Goal: Information Seeking & Learning: Learn about a topic

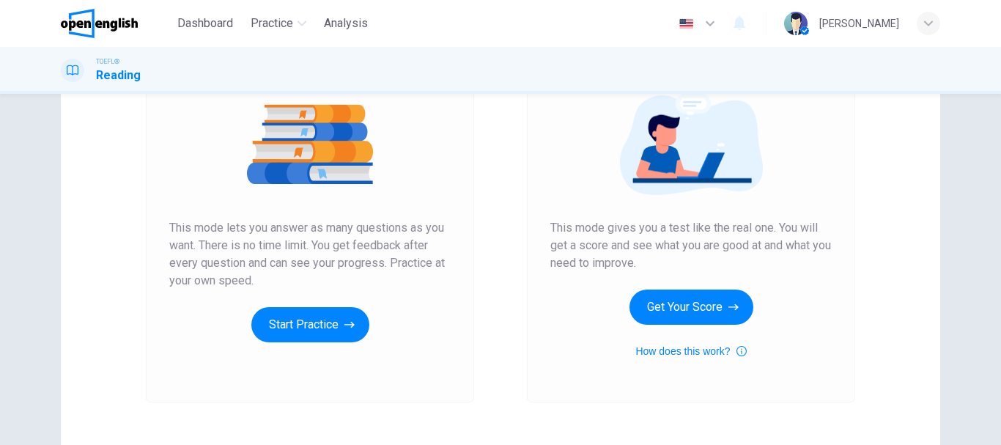
scroll to position [147, 0]
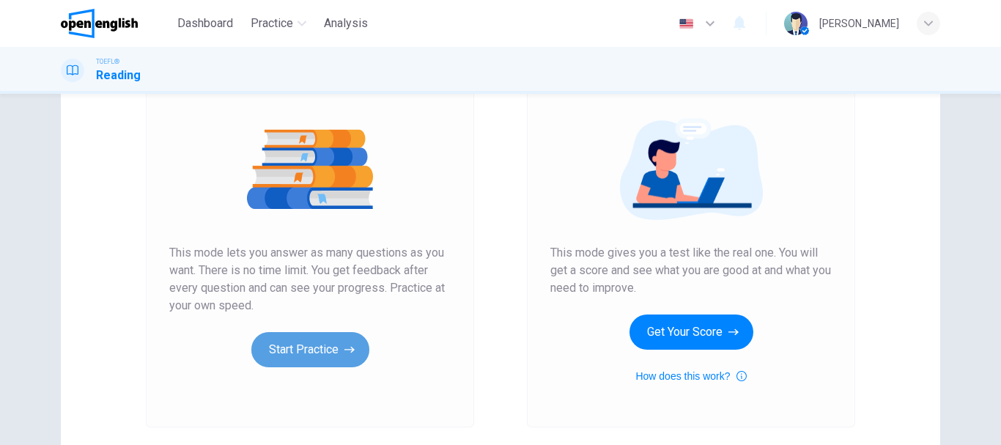
click at [347, 336] on button "Start Practice" at bounding box center [310, 349] width 118 height 35
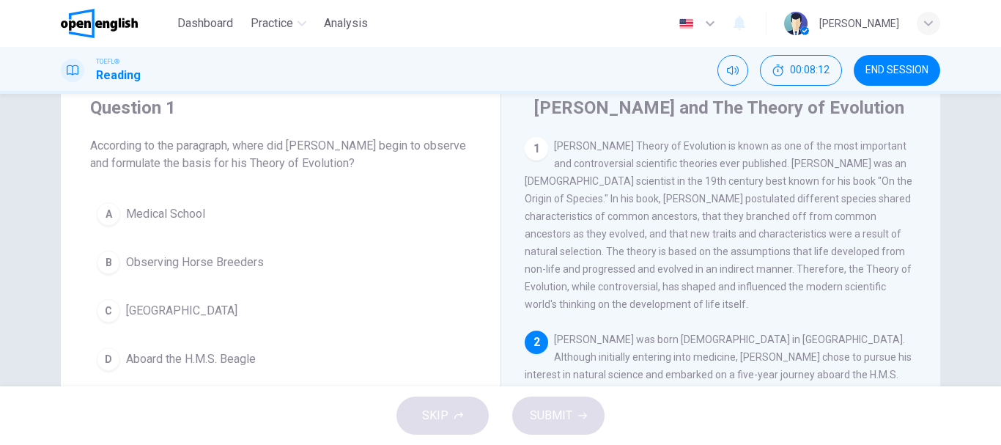
scroll to position [73, 0]
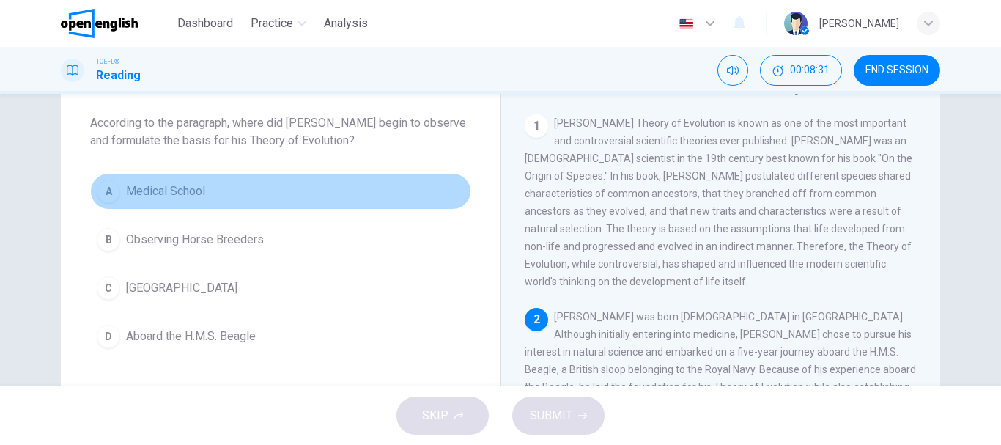
click at [112, 193] on div "A" at bounding box center [108, 191] width 23 height 23
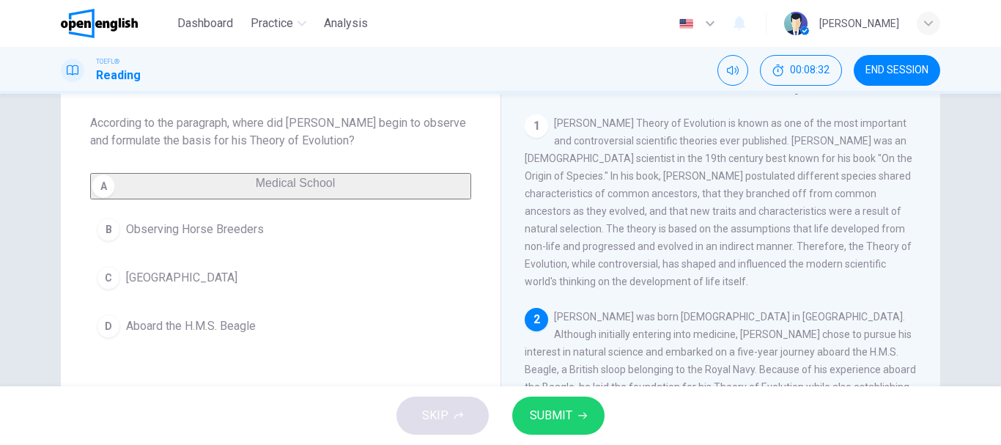
click at [547, 413] on span "SUBMIT" at bounding box center [551, 415] width 43 height 21
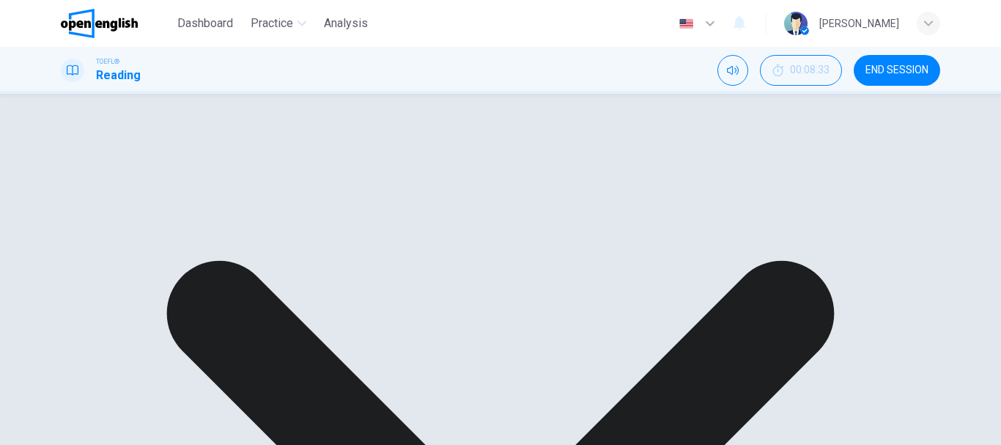
drag, startPoint x: 574, startPoint y: 197, endPoint x: 608, endPoint y: 248, distance: 61.4
click at [608, 248] on span "[PERSON_NAME] Theory of Evolution is known as one of the most important and con…" at bounding box center [719, 202] width 388 height 170
drag, startPoint x: 608, startPoint y: 248, endPoint x: 579, endPoint y: 207, distance: 50.0
click at [579, 207] on div "1 [PERSON_NAME] Theory of Evolution is known as one of the most important and c…" at bounding box center [721, 202] width 393 height 176
click at [577, 207] on div "1 [PERSON_NAME] Theory of Evolution is known as one of the most important and c…" at bounding box center [721, 202] width 393 height 176
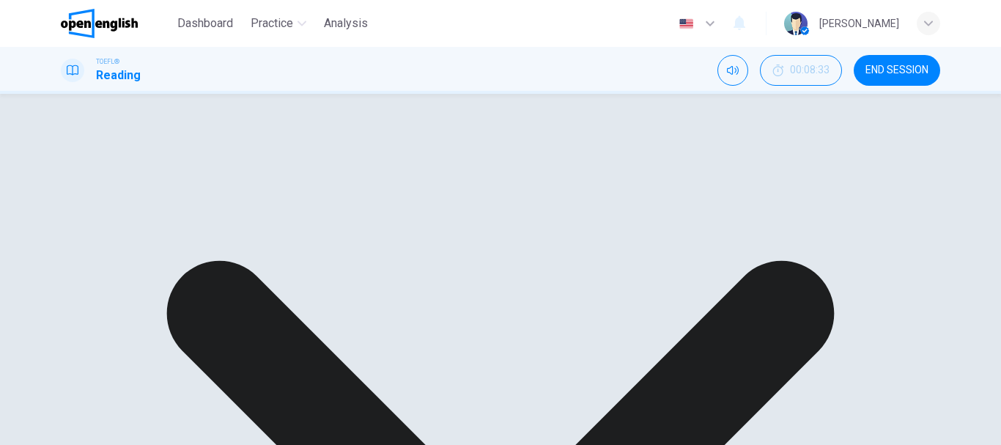
drag, startPoint x: 572, startPoint y: 197, endPoint x: 604, endPoint y: 240, distance: 53.4
click at [604, 240] on div "1 [PERSON_NAME] Theory of Evolution is known as one of the most important and c…" at bounding box center [721, 202] width 393 height 176
drag, startPoint x: 598, startPoint y: 235, endPoint x: 577, endPoint y: 272, distance: 43.0
click at [615, 248] on span "[PERSON_NAME] Theory of Evolution is known as one of the most important and con…" at bounding box center [719, 202] width 388 height 170
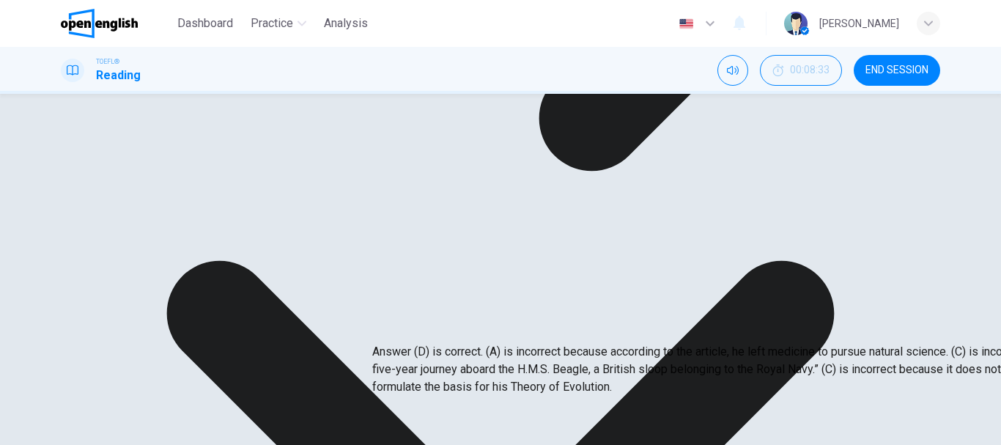
drag, startPoint x: 501, startPoint y: 303, endPoint x: 553, endPoint y: 327, distance: 56.7
click at [553, 343] on p "Answer (D) is correct. (A) is incorrect because according to the article, he le…" at bounding box center [872, 369] width 1001 height 53
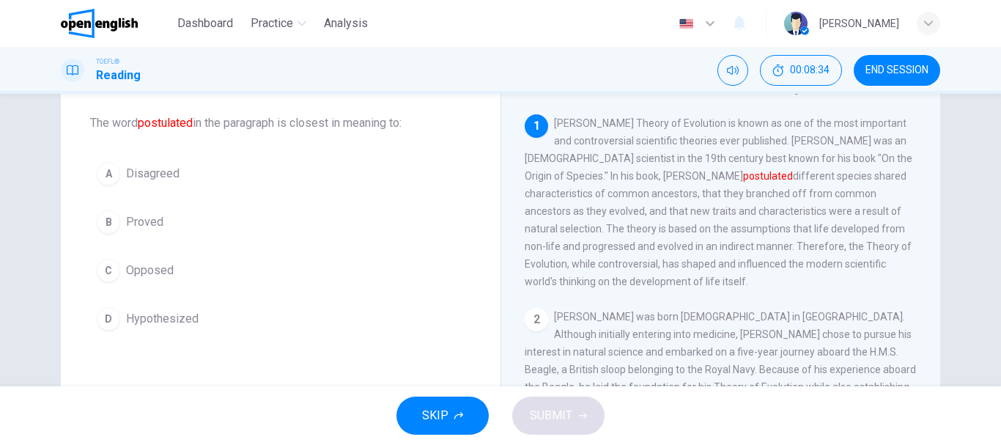
drag, startPoint x: 564, startPoint y: 161, endPoint x: 665, endPoint y: 218, distance: 116.2
click at [665, 218] on span "[PERSON_NAME] Theory of Evolution is known as one of the most important and con…" at bounding box center [719, 202] width 388 height 170
drag, startPoint x: 660, startPoint y: 218, endPoint x: 589, endPoint y: 197, distance: 73.5
click at [589, 197] on span "[PERSON_NAME] Theory of Evolution is known as one of the most important and con…" at bounding box center [719, 202] width 388 height 170
drag, startPoint x: 589, startPoint y: 197, endPoint x: 628, endPoint y: 243, distance: 59.8
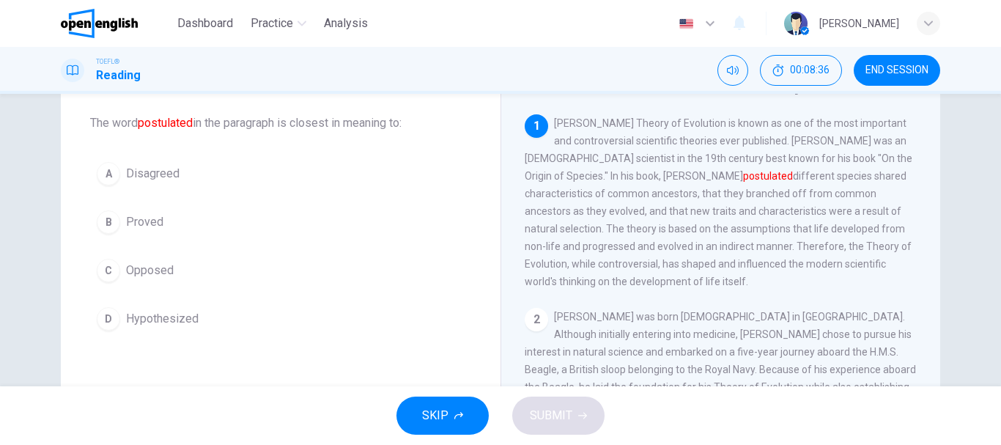
click at [628, 243] on div "1 [PERSON_NAME] Theory of Evolution is known as one of the most important and c…" at bounding box center [721, 202] width 393 height 176
drag, startPoint x: 611, startPoint y: 251, endPoint x: 592, endPoint y: 243, distance: 19.7
click at [592, 243] on div "1 [PERSON_NAME] Theory of Evolution is known as one of the most important and c…" at bounding box center [721, 202] width 393 height 176
click at [143, 225] on span "Proved" at bounding box center [144, 222] width 37 height 18
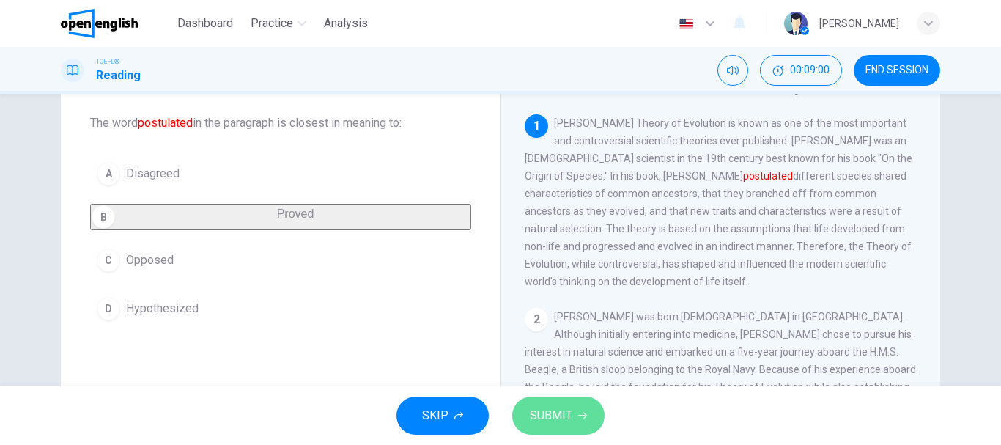
click at [542, 406] on span "SUBMIT" at bounding box center [551, 415] width 43 height 21
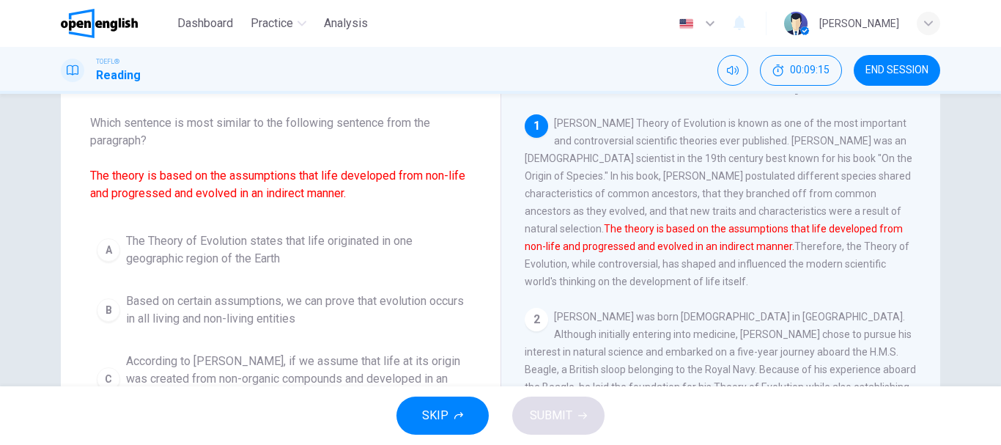
drag, startPoint x: 173, startPoint y: 193, endPoint x: 306, endPoint y: 191, distance: 133.4
click at [257, 193] on font "The theory is based on the assumptions that life developed from non-life and pr…" at bounding box center [277, 185] width 375 height 32
drag, startPoint x: 361, startPoint y: 191, endPoint x: 287, endPoint y: 191, distance: 74.0
click at [287, 191] on span "Which sentence is most similar to the following sentence from the paragraph? Th…" at bounding box center [280, 158] width 381 height 88
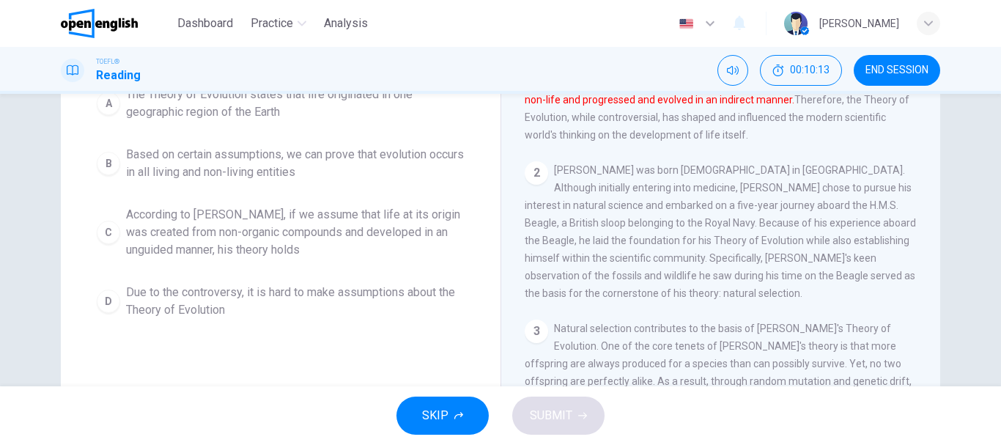
scroll to position [147, 0]
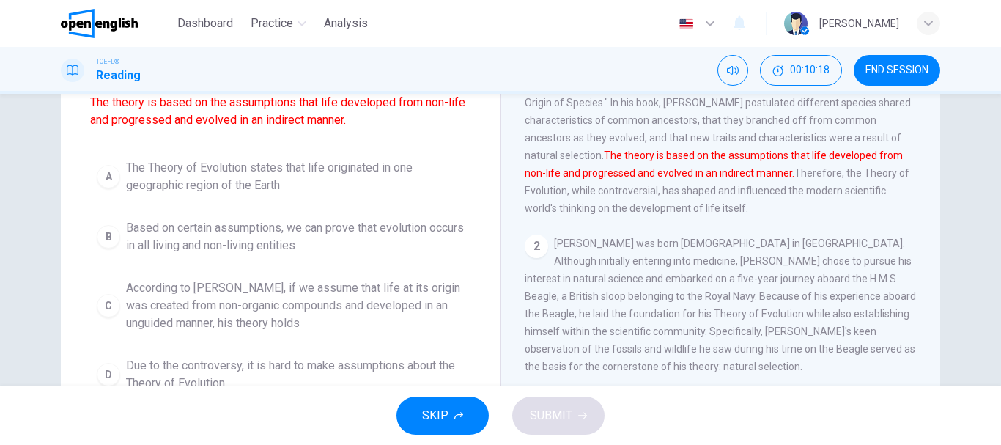
click at [97, 292] on button "C According to [PERSON_NAME], if we assume that life at its origin was created …" at bounding box center [280, 306] width 381 height 66
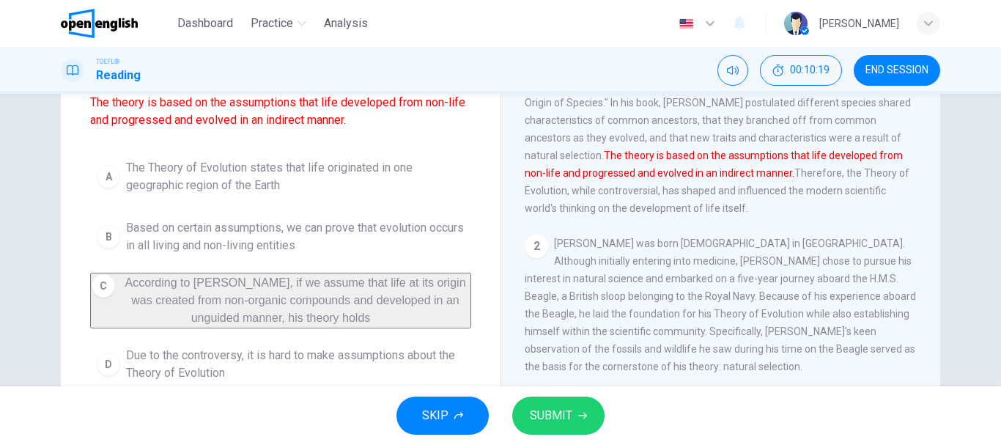
click at [542, 412] on span "SUBMIT" at bounding box center [551, 415] width 43 height 21
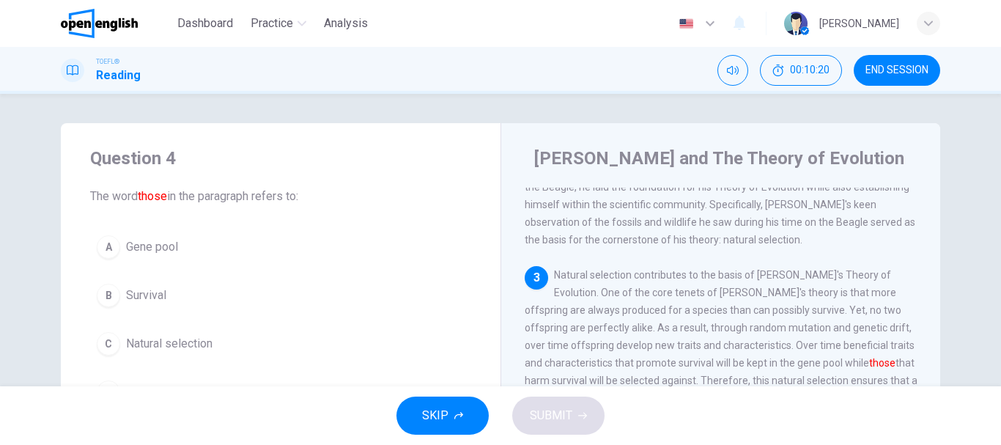
scroll to position [73, 0]
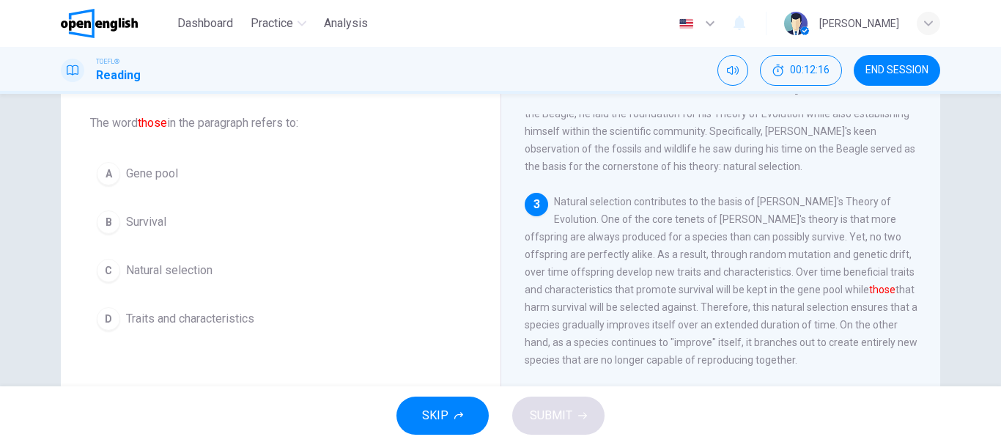
click at [102, 278] on div "C" at bounding box center [108, 270] width 23 height 23
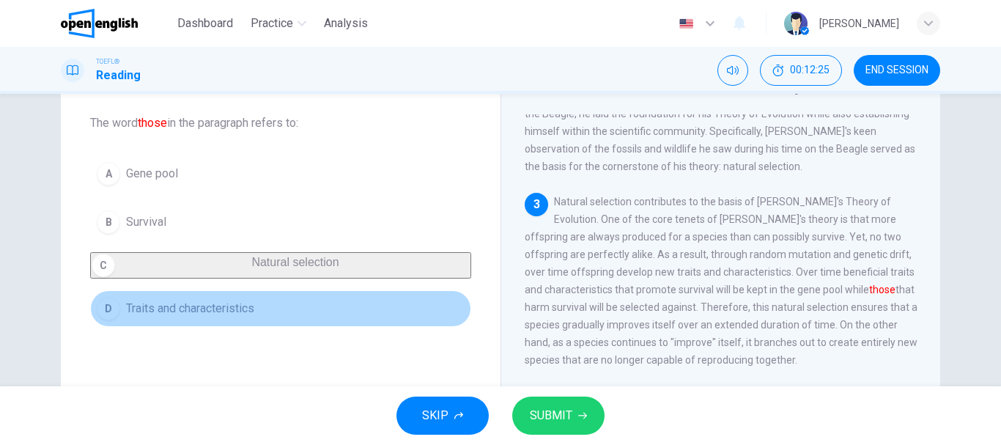
click at [106, 315] on div "D" at bounding box center [108, 308] width 23 height 23
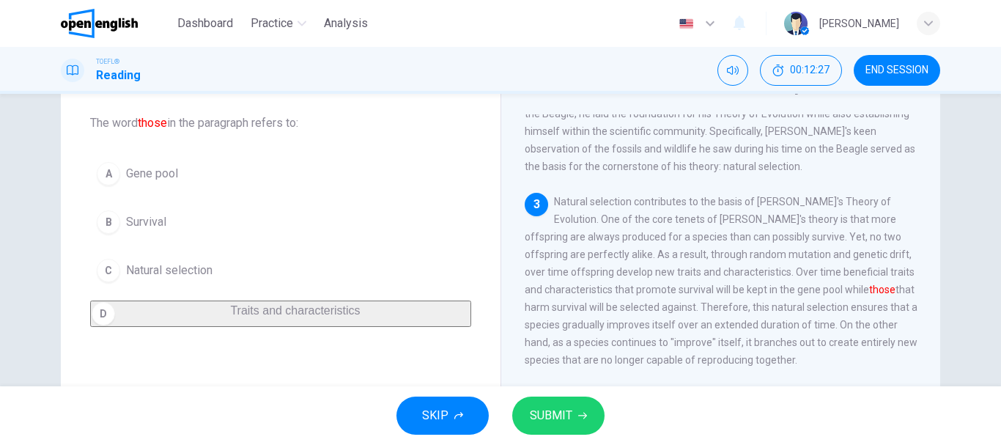
click at [558, 411] on span "SUBMIT" at bounding box center [551, 415] width 43 height 21
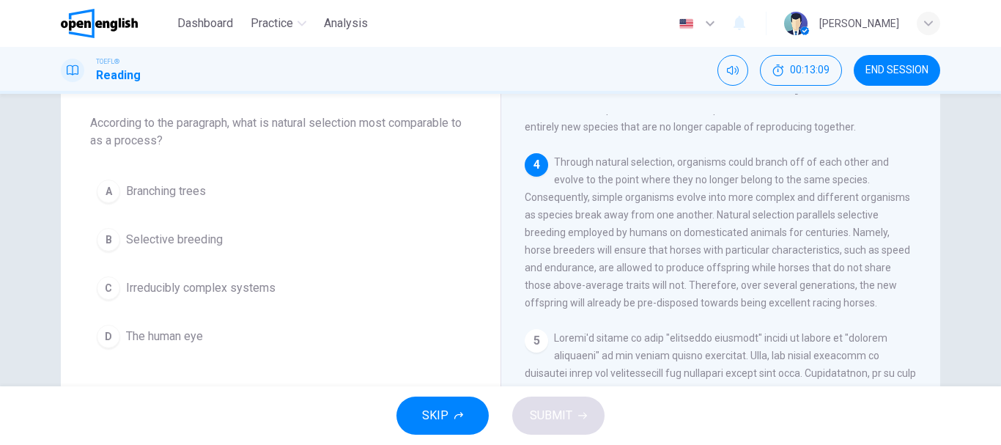
scroll to position [529, 0]
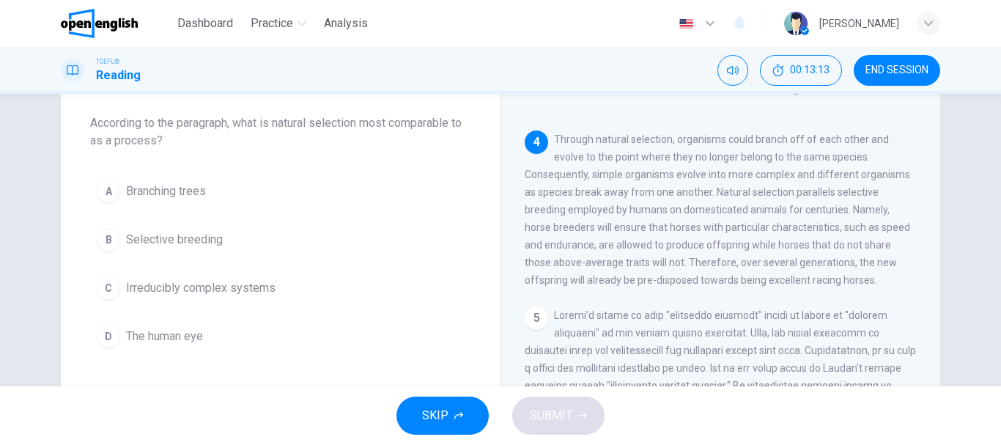
click at [113, 235] on div "B" at bounding box center [108, 239] width 23 height 23
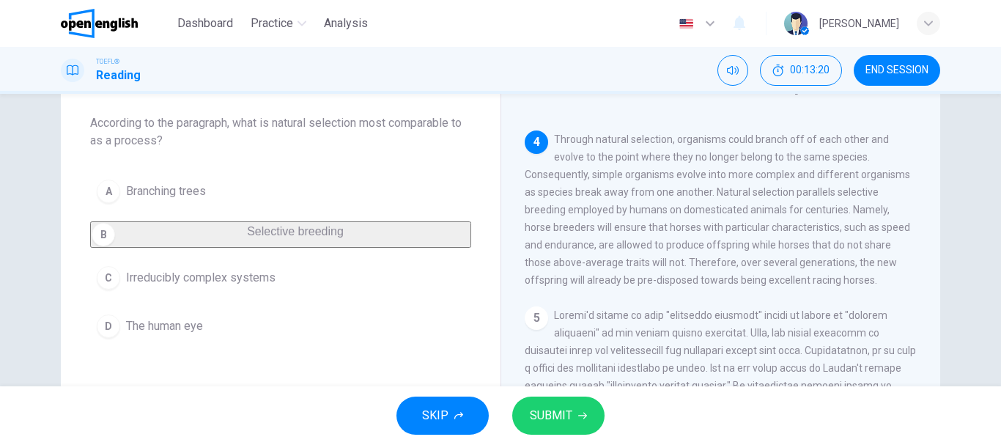
click at [567, 421] on span "SUBMIT" at bounding box center [551, 415] width 43 height 21
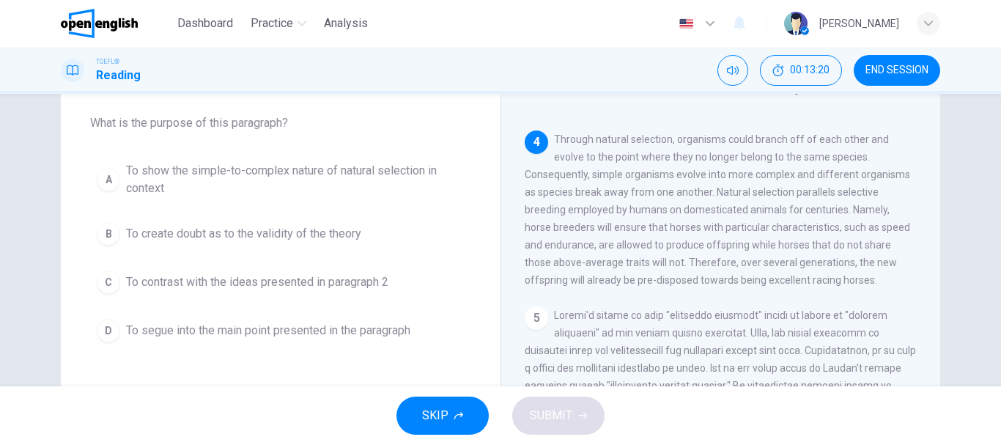
scroll to position [566, 0]
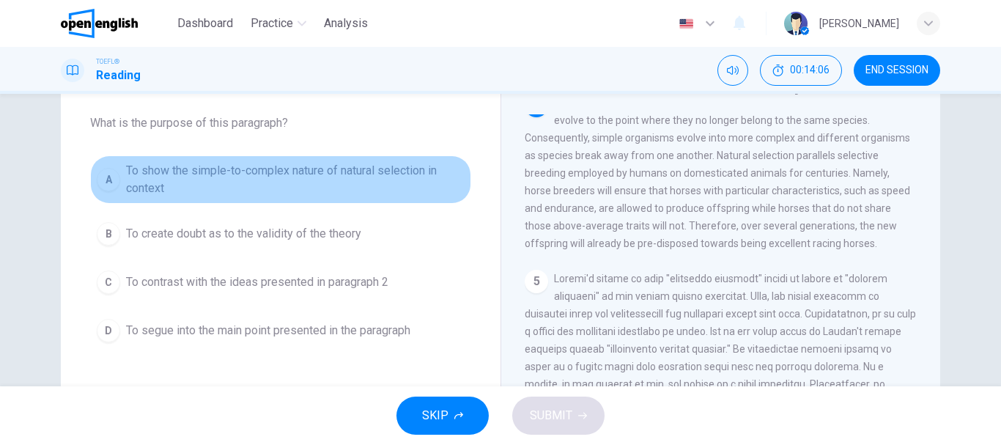
click at [97, 180] on div "A" at bounding box center [108, 179] width 23 height 23
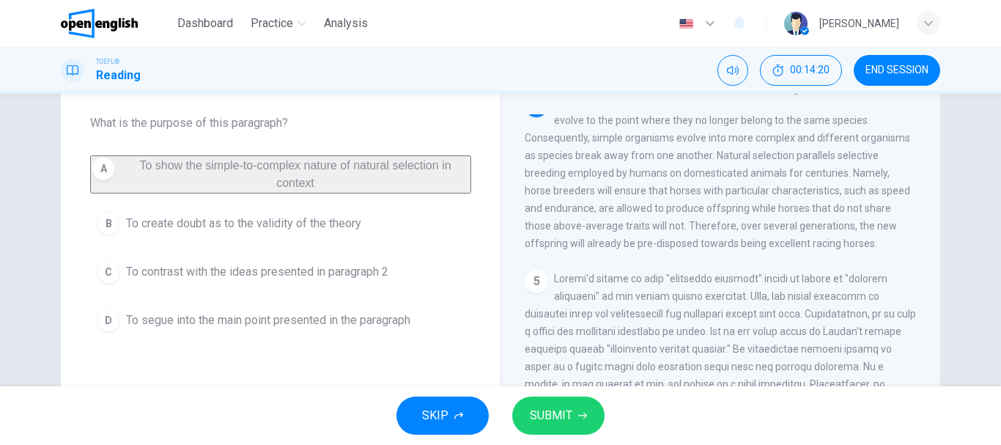
click at [573, 416] on button "SUBMIT" at bounding box center [558, 416] width 92 height 38
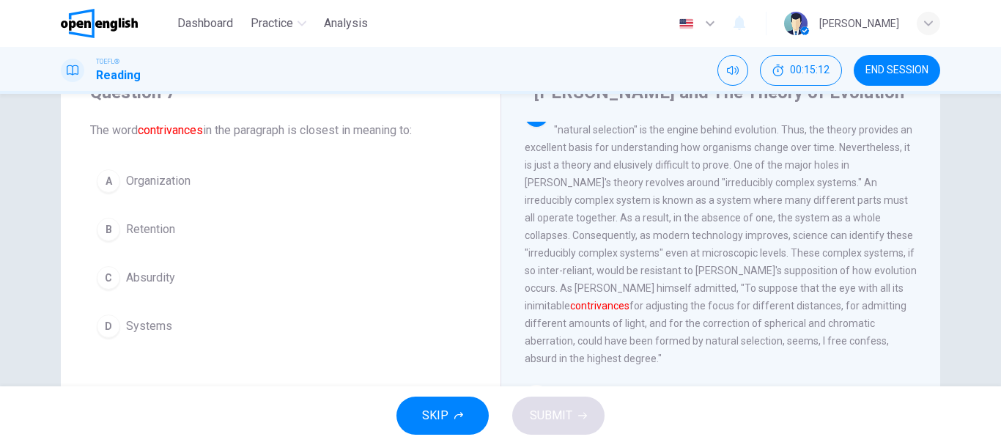
scroll to position [56, 0]
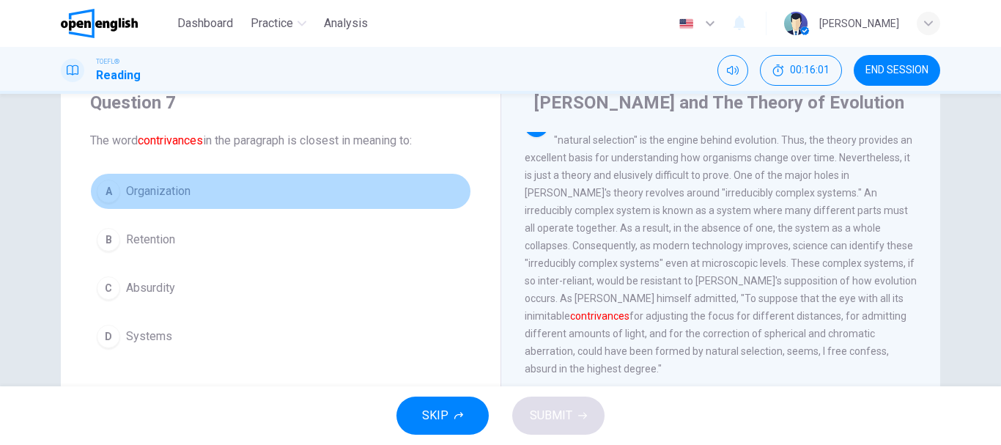
click at [102, 192] on div "A" at bounding box center [108, 191] width 23 height 23
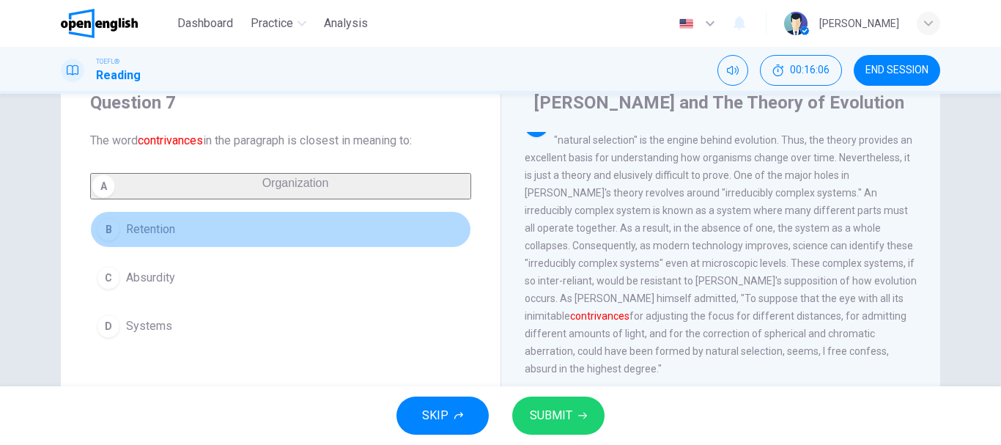
click at [108, 241] on div "B" at bounding box center [108, 229] width 23 height 23
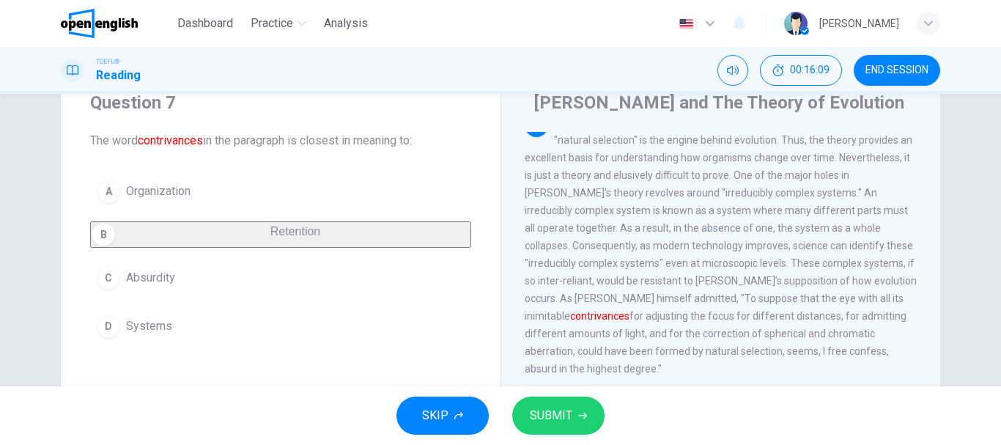
click at [113, 338] on div "D" at bounding box center [108, 325] width 23 height 23
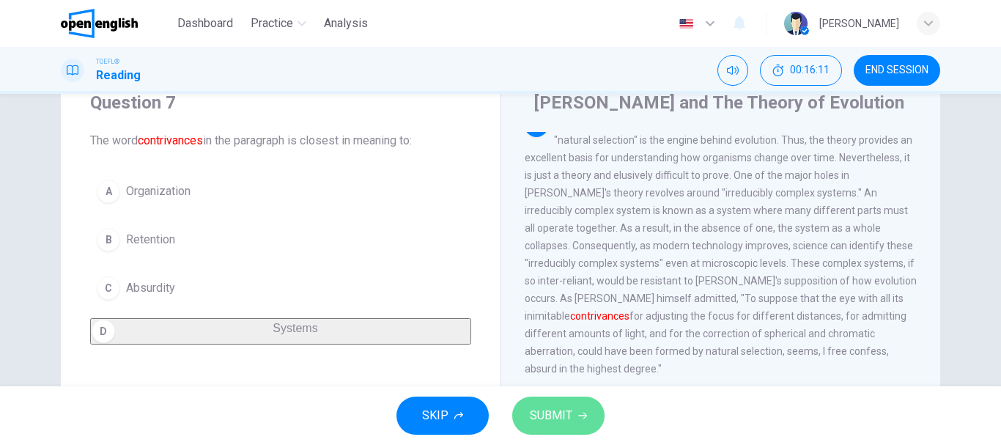
click at [558, 411] on span "SUBMIT" at bounding box center [551, 415] width 43 height 21
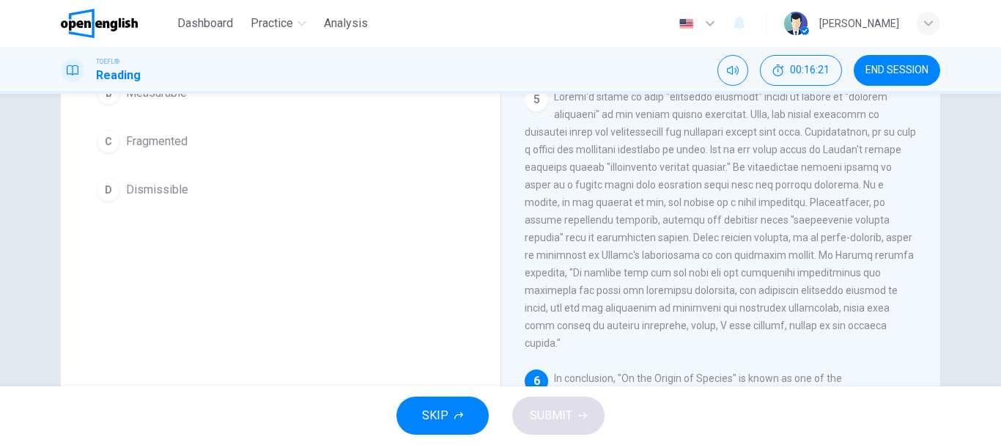
scroll to position [129, 0]
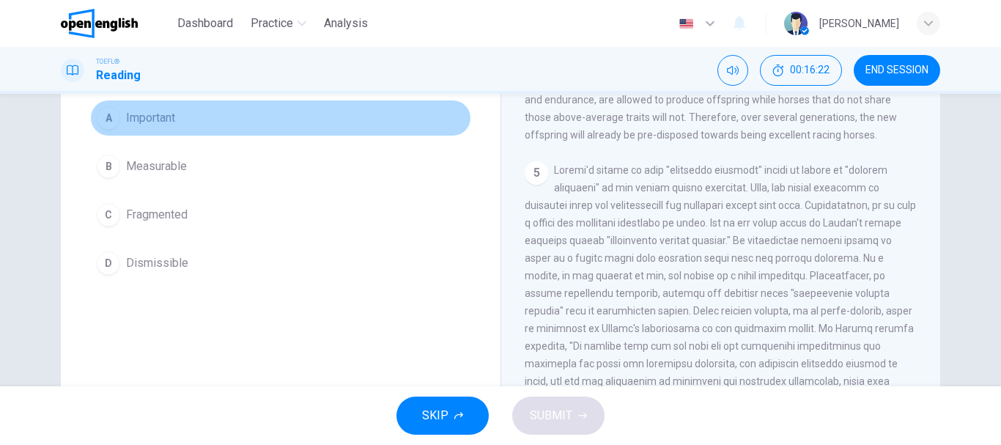
click at [97, 124] on div "A" at bounding box center [108, 117] width 23 height 23
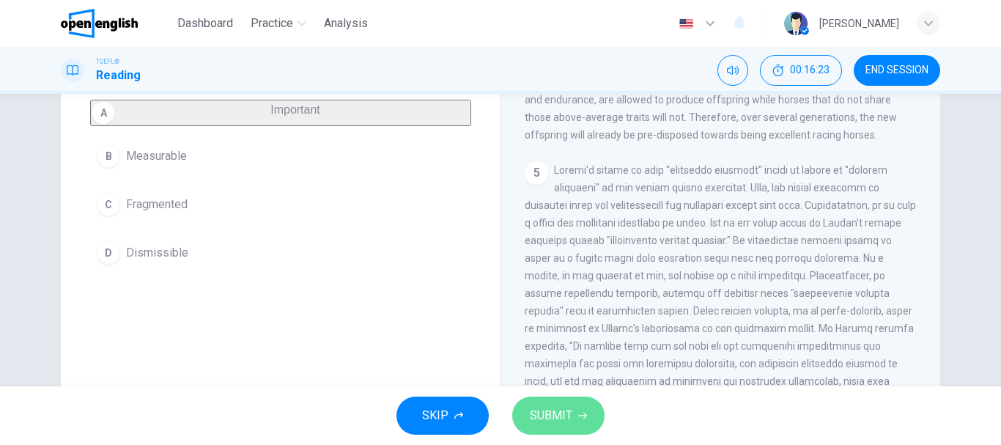
click at [531, 429] on button "SUBMIT" at bounding box center [558, 416] width 92 height 38
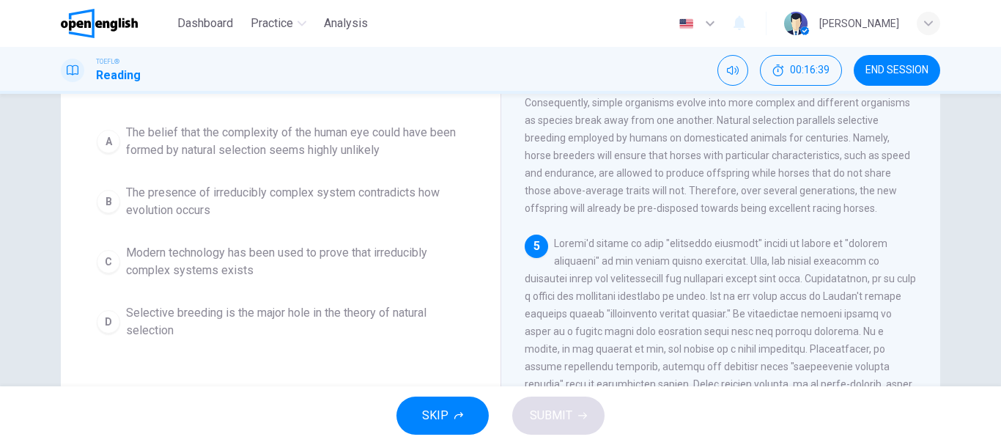
scroll to position [276, 0]
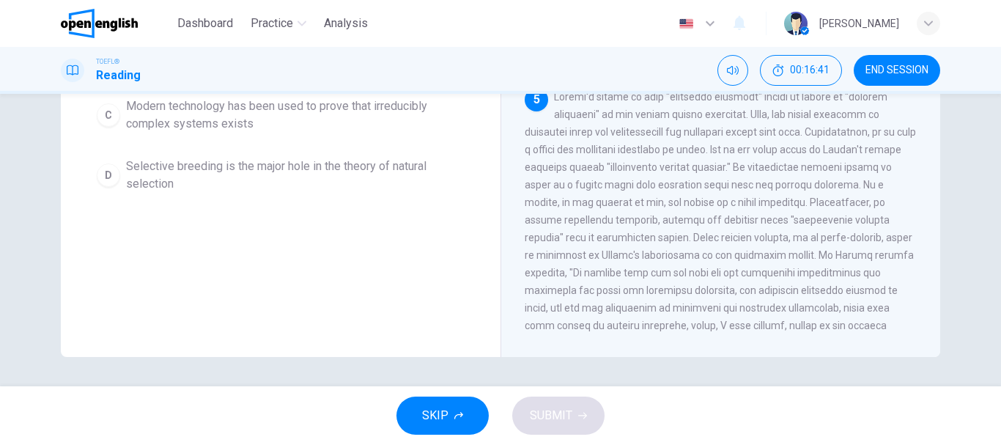
click at [868, 67] on span "END SESSION" at bounding box center [897, 70] width 63 height 12
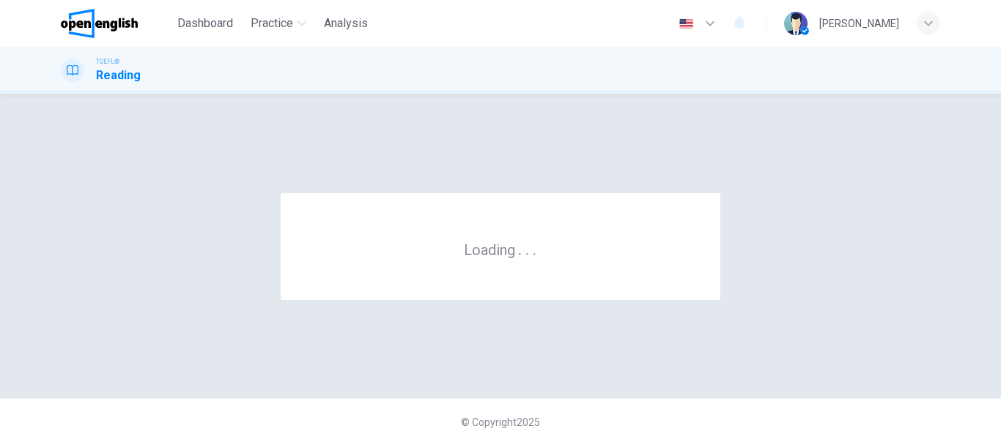
scroll to position [0, 0]
